Goal: Information Seeking & Learning: Learn about a topic

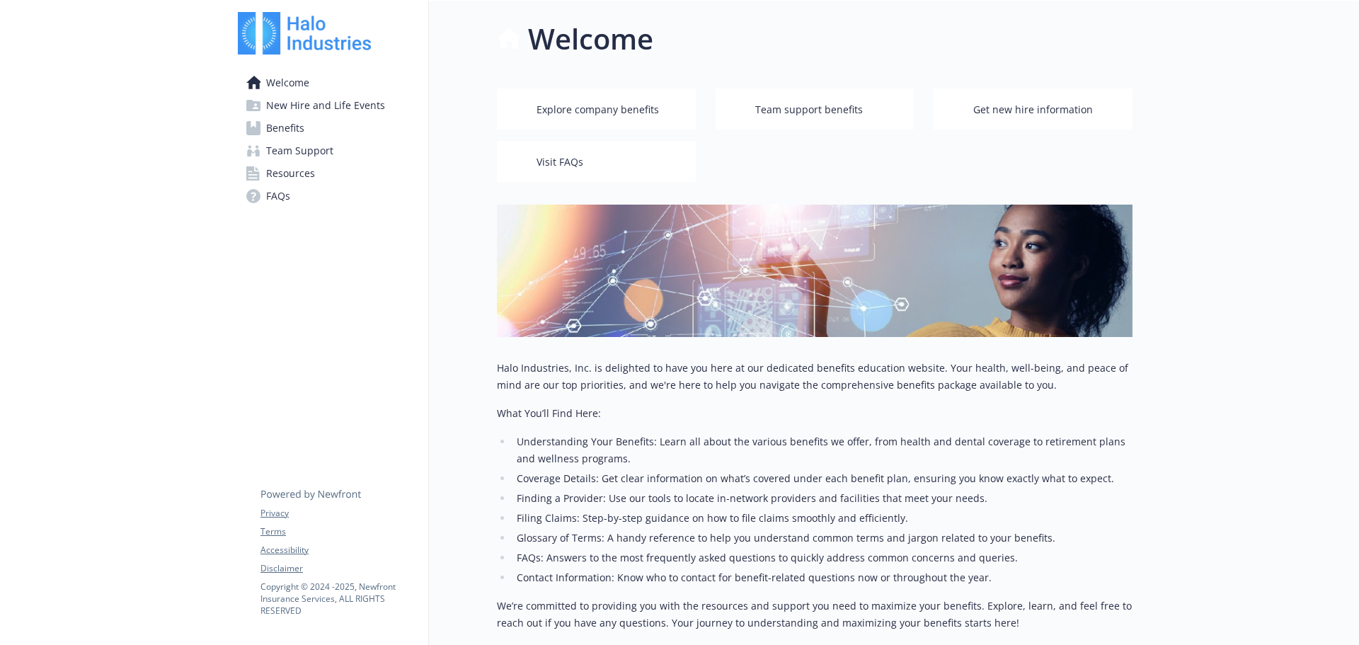
click at [299, 126] on span "Benefits" at bounding box center [285, 128] width 38 height 23
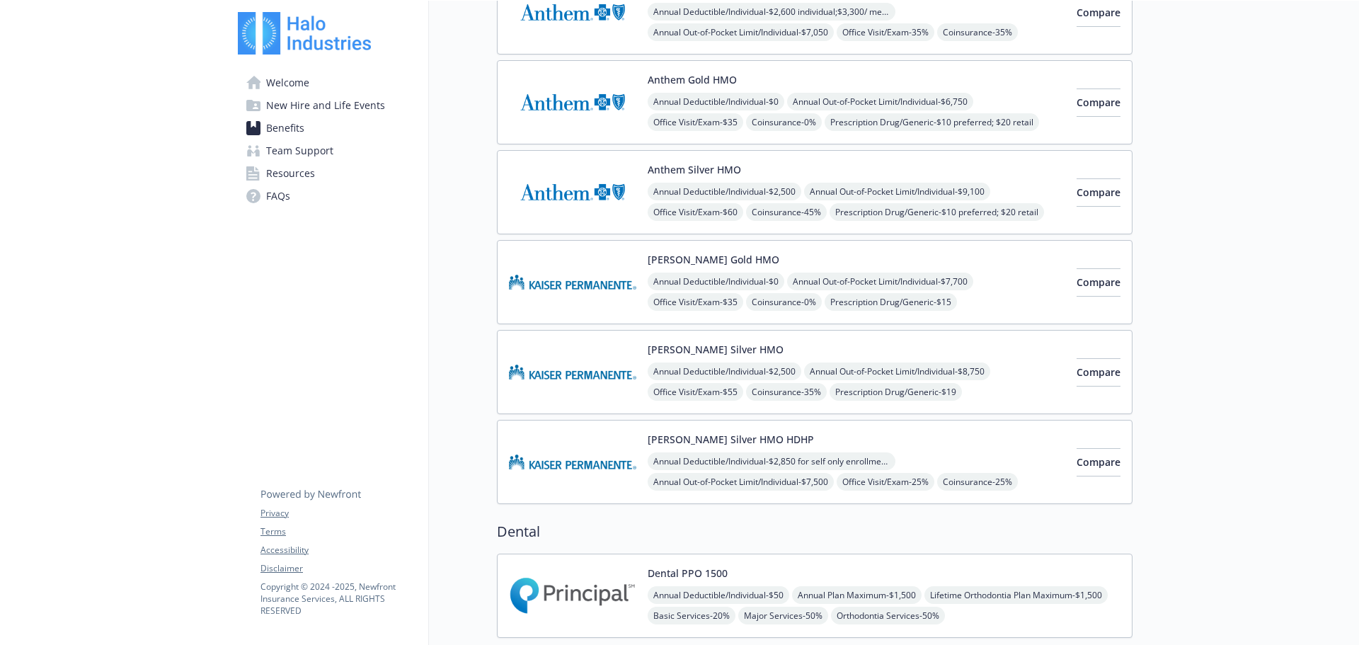
scroll to position [354, 0]
